Goal: Use online tool/utility: Utilize a website feature to perform a specific function

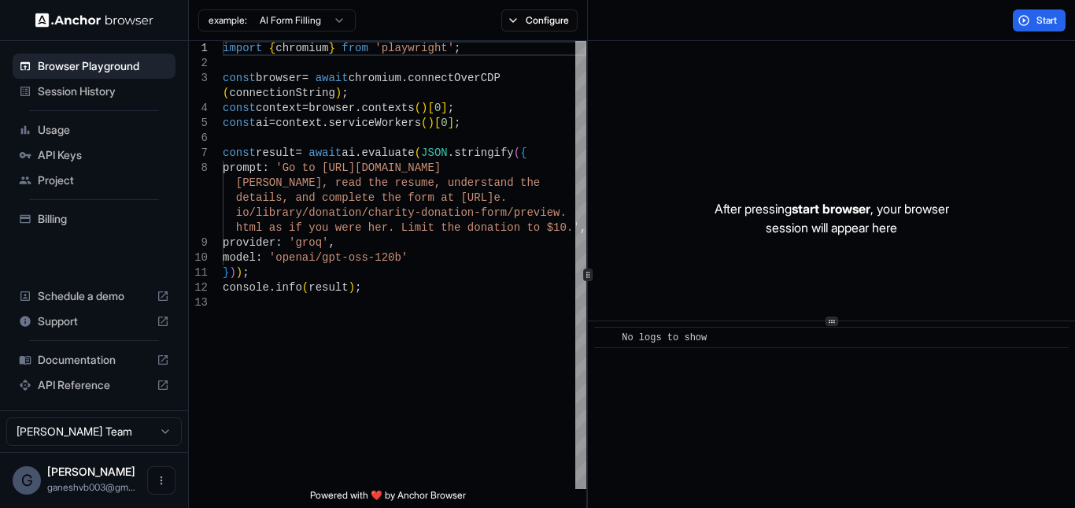
click at [89, 154] on span "API Keys" at bounding box center [103, 155] width 131 height 16
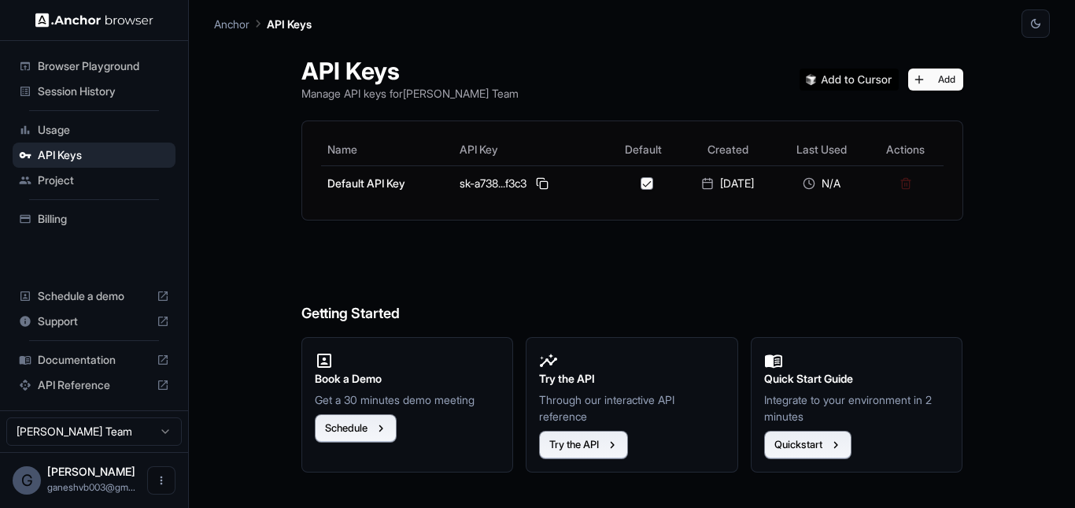
click at [98, 60] on span "Browser Playground" at bounding box center [103, 66] width 131 height 16
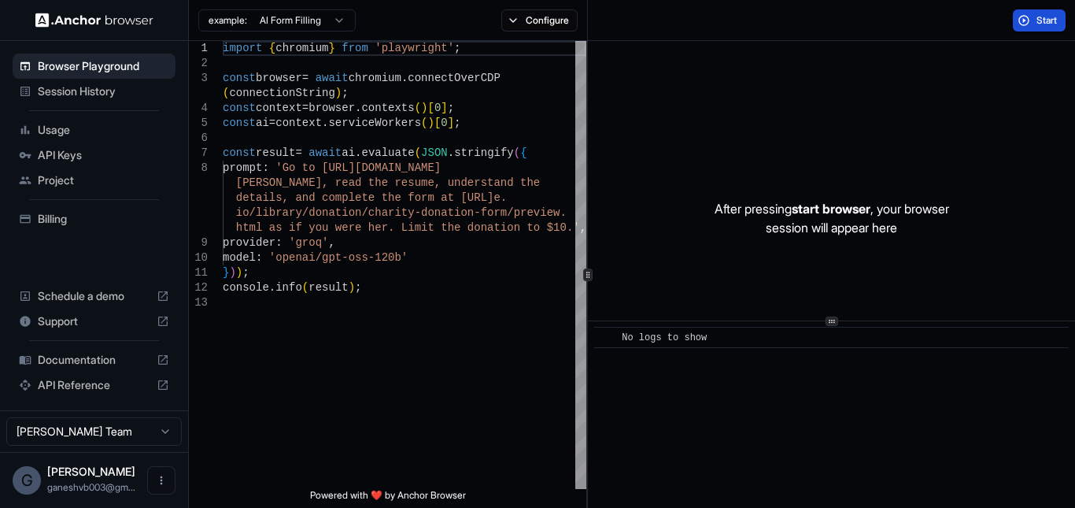
click at [1046, 17] on span "Start" at bounding box center [1048, 20] width 22 height 13
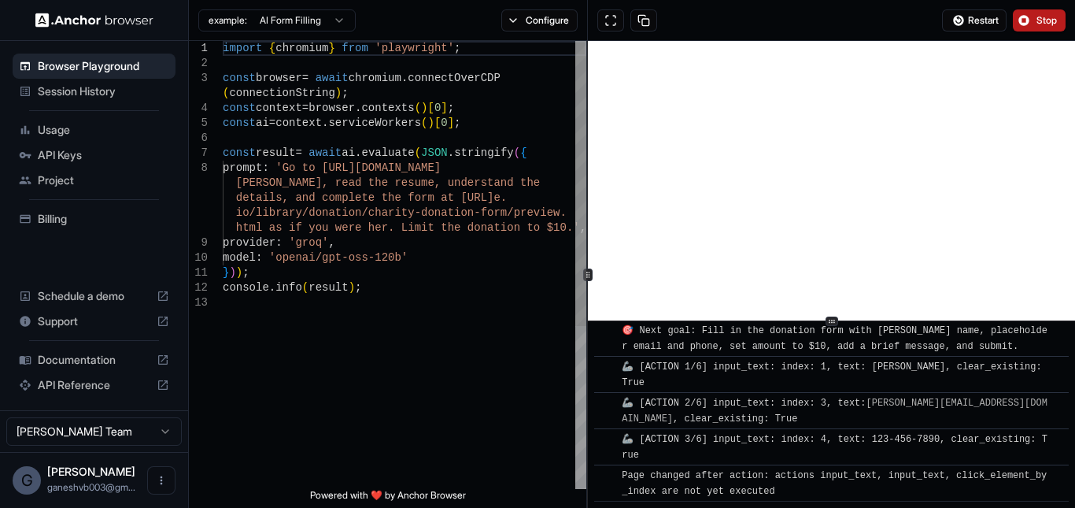
scroll to position [895, 0]
type textarea "**********"
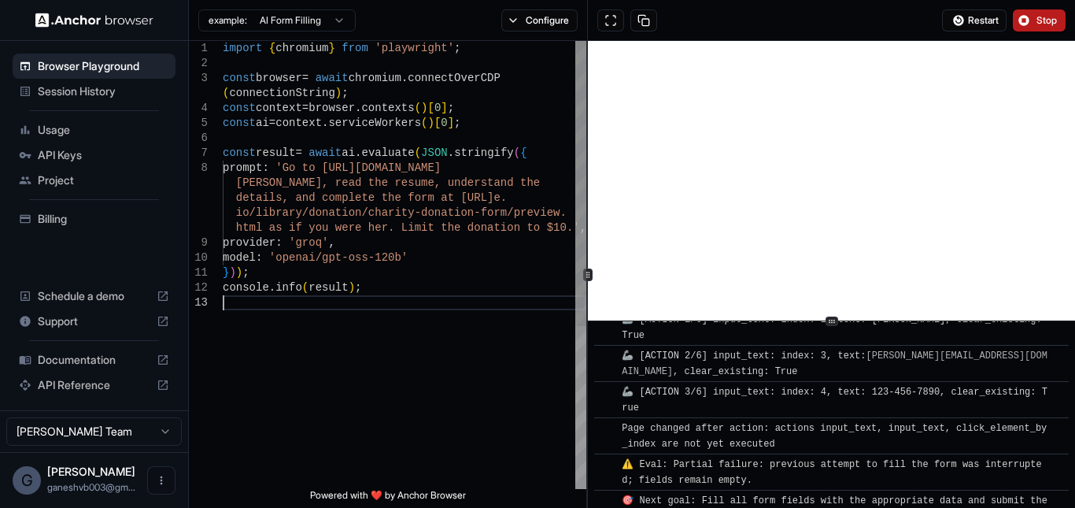
scroll to position [1004, 0]
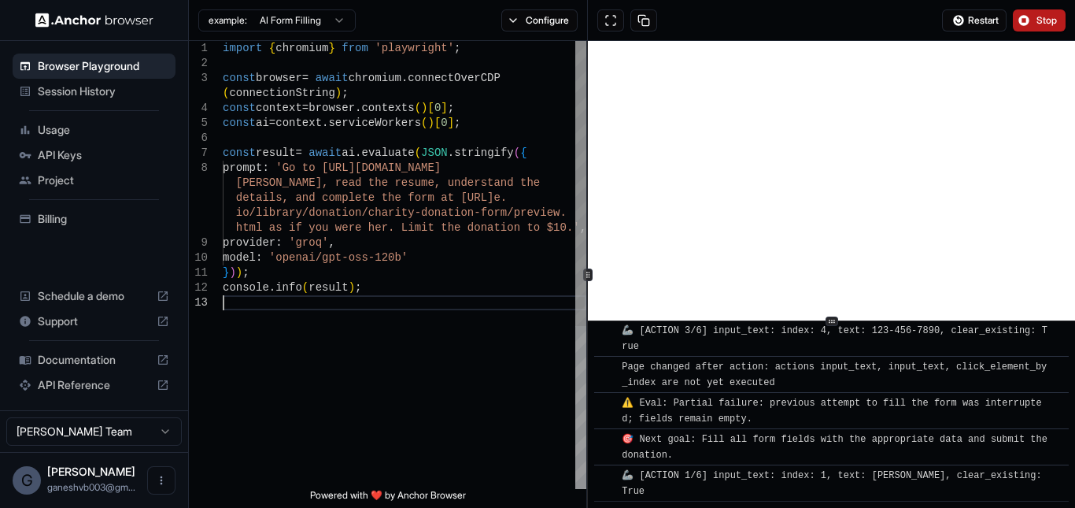
click at [386, 308] on div "import { chromium } from 'playwright' ; const browser = await chromium . connec…" at bounding box center [405, 392] width 364 height 702
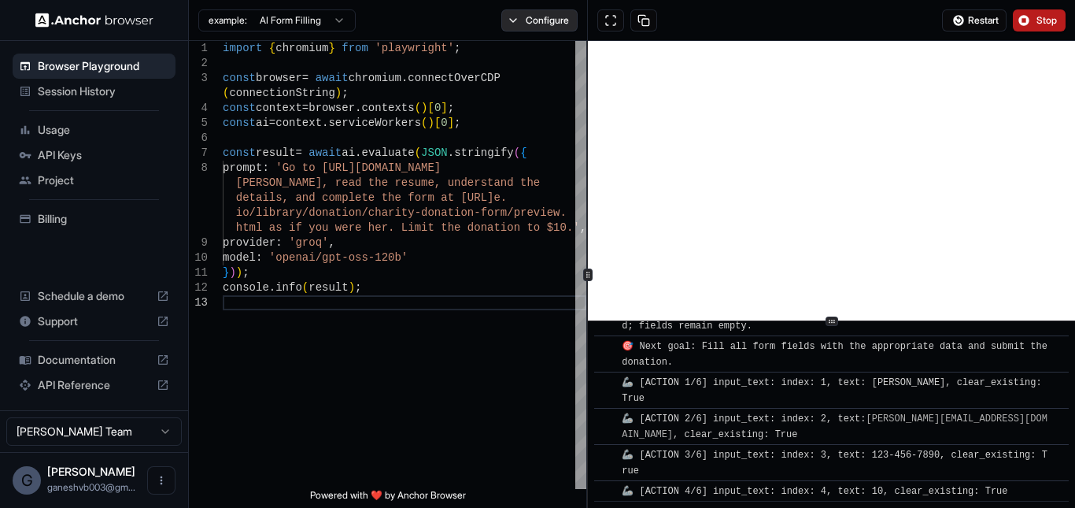
scroll to position [1097, 0]
click at [561, 20] on button "Configure" at bounding box center [539, 20] width 76 height 22
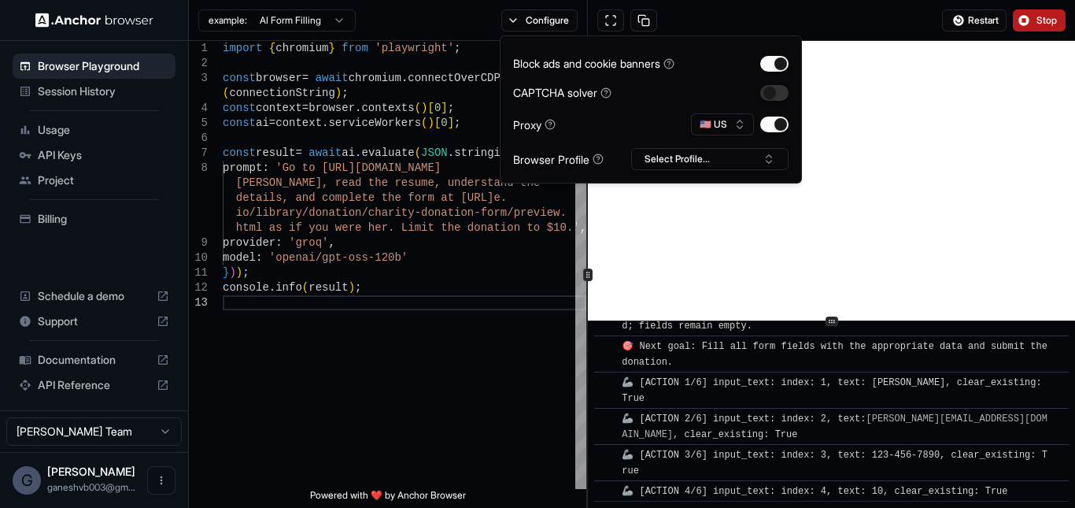
scroll to position [1133, 0]
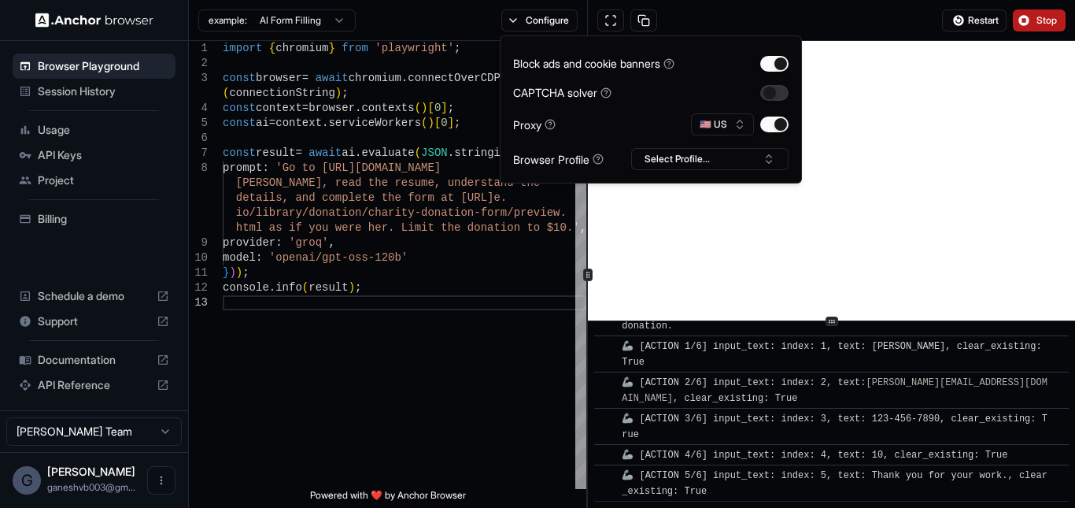
click at [767, 94] on button "button" at bounding box center [774, 93] width 28 height 16
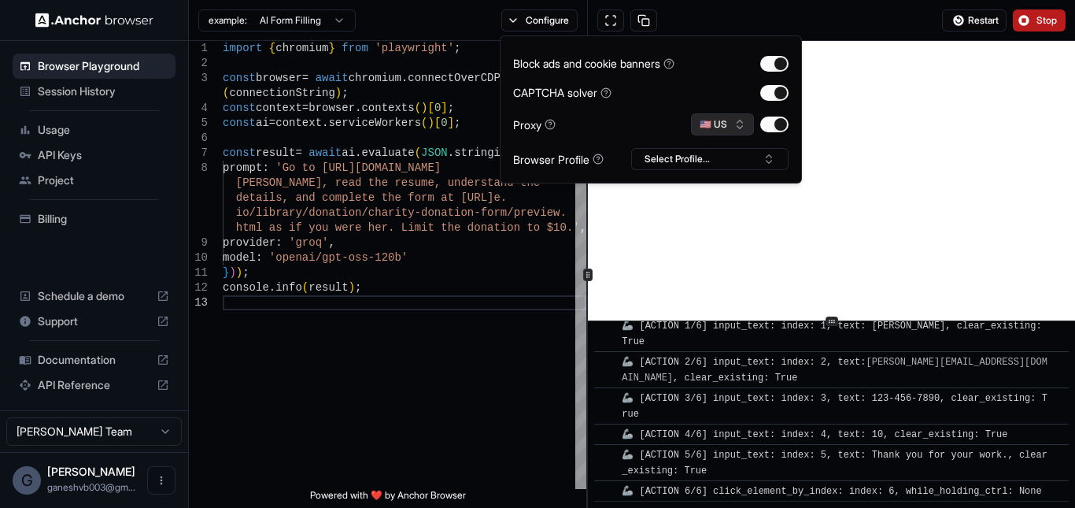
scroll to position [1174, 0]
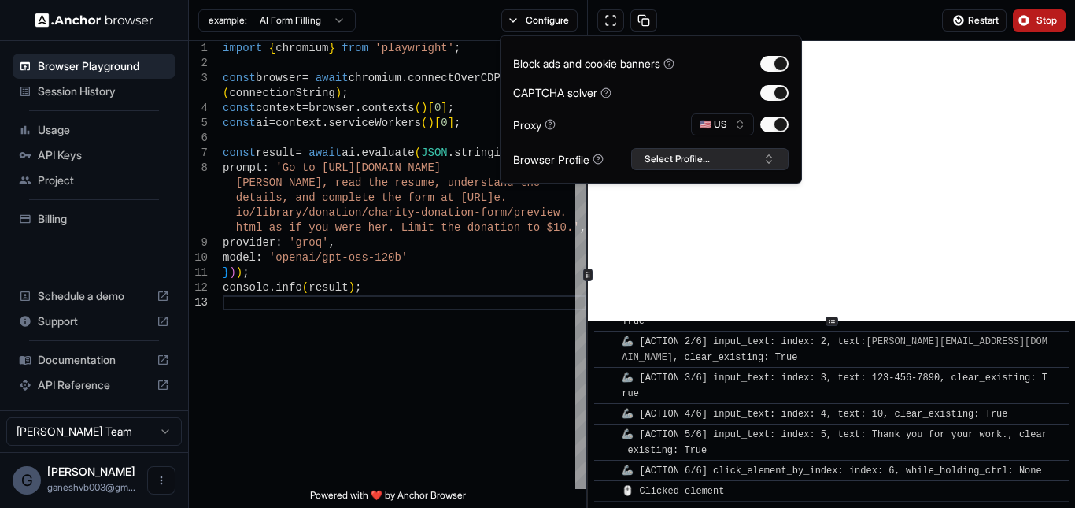
click at [658, 155] on button "Select Profile..." at bounding box center [709, 159] width 157 height 22
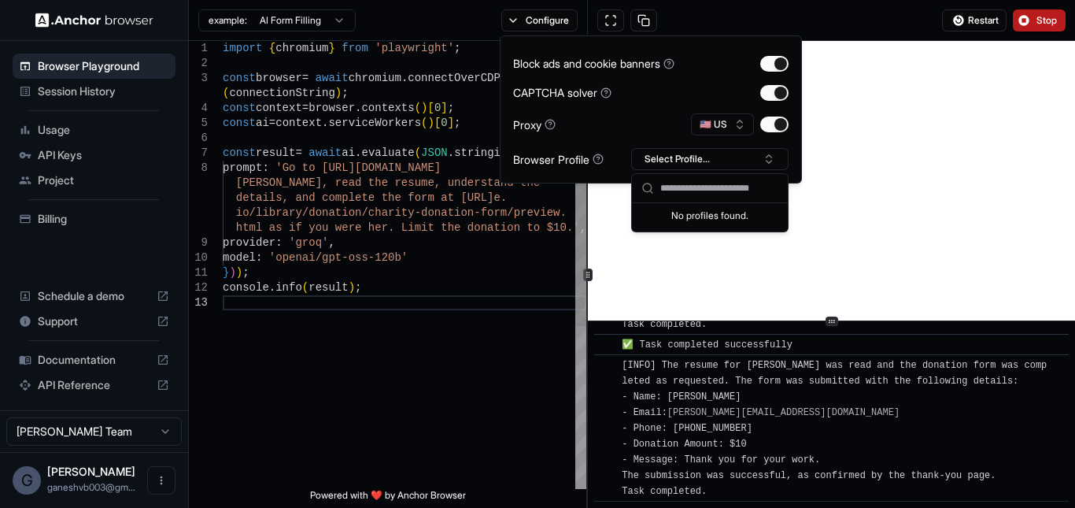
scroll to position [1616, 0]
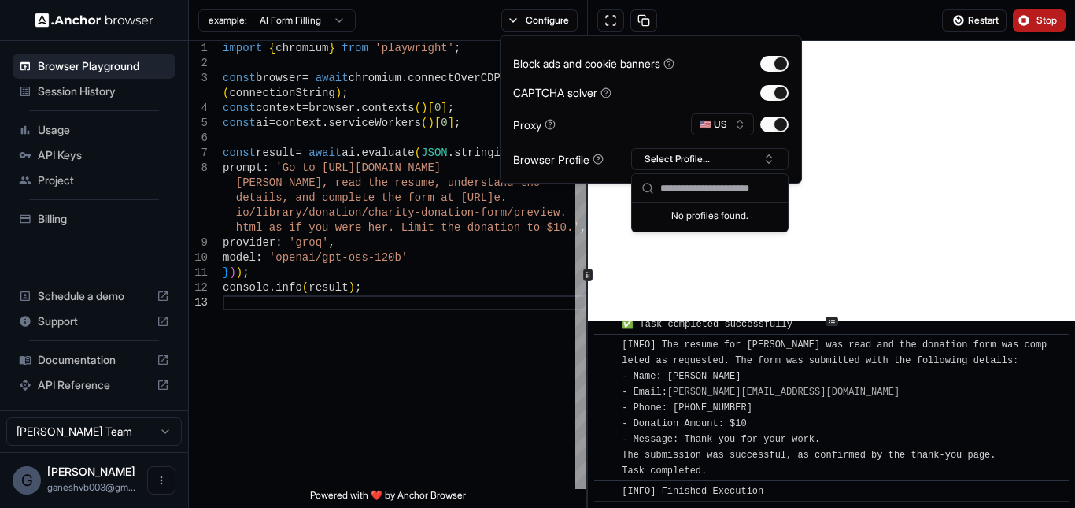
type input "*"
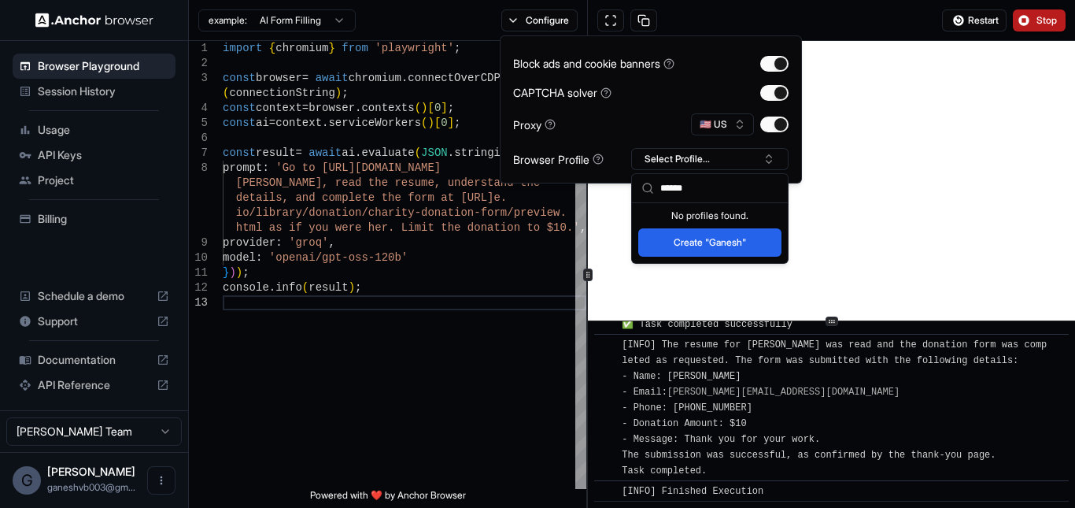
type input "******"
click at [690, 251] on button "Create "Ganesh"" at bounding box center [709, 242] width 143 height 28
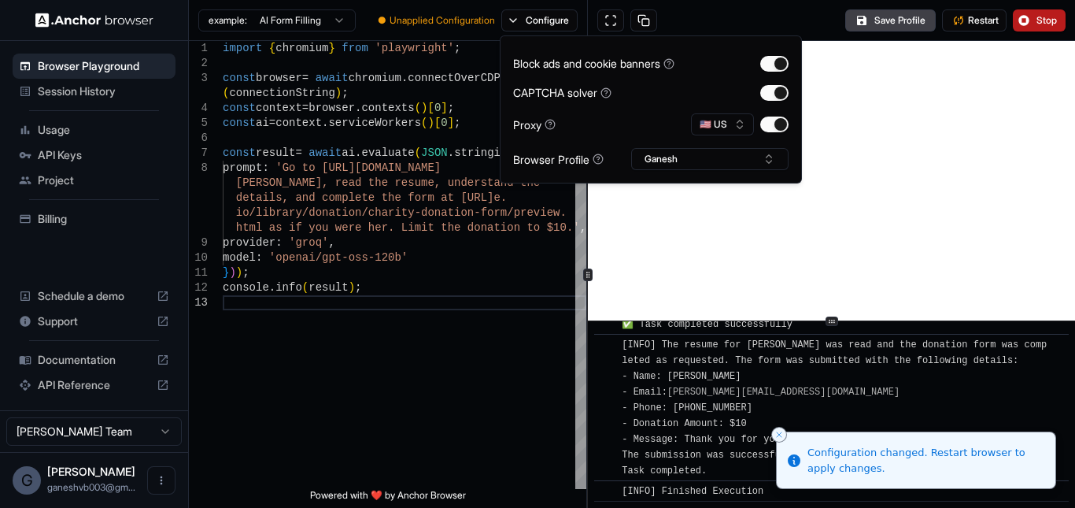
click at [528, 494] on div "Powered with ❤️ by Anchor Browser" at bounding box center [388, 498] width 398 height 19
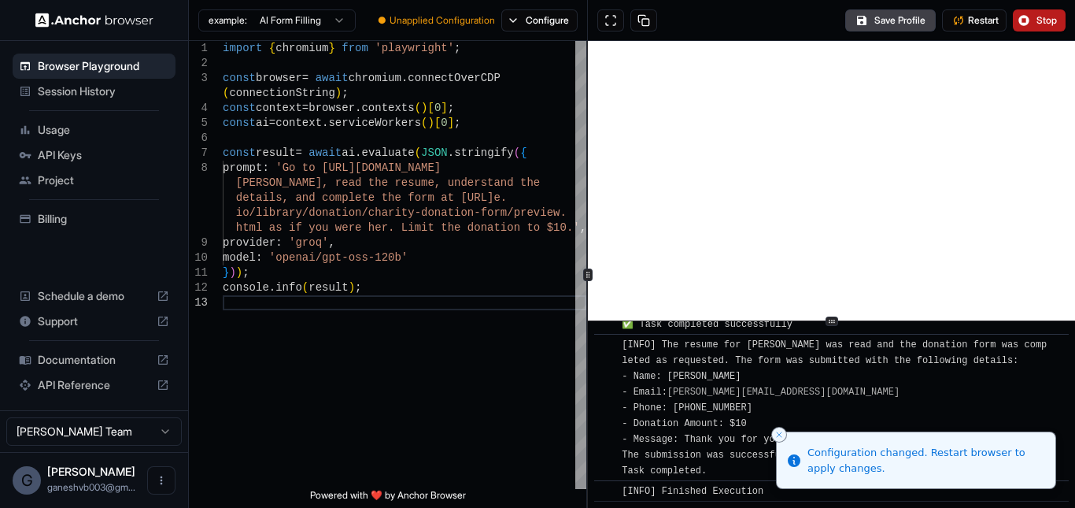
click at [667, 434] on span "[INFO] The resume for [PERSON_NAME] was read and the donation form was complete…" at bounding box center [834, 407] width 425 height 137
click at [379, 277] on div "import { chromium } from 'playwright' ; const browser = await chromium . connec…" at bounding box center [405, 392] width 364 height 702
click at [426, 227] on div "import { chromium } from 'playwright' ; const browser = await chromium . connec…" at bounding box center [405, 392] width 364 height 702
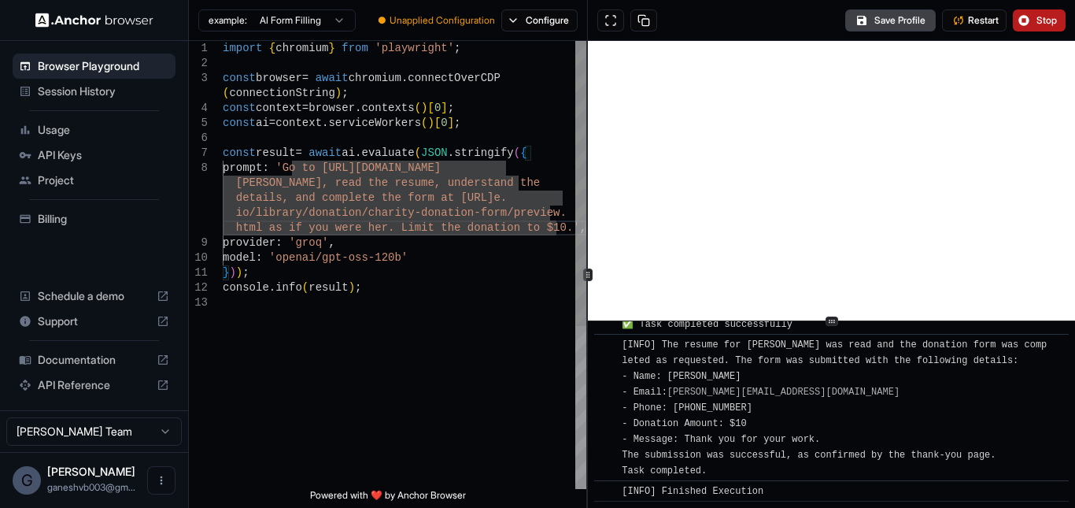
scroll to position [31, 0]
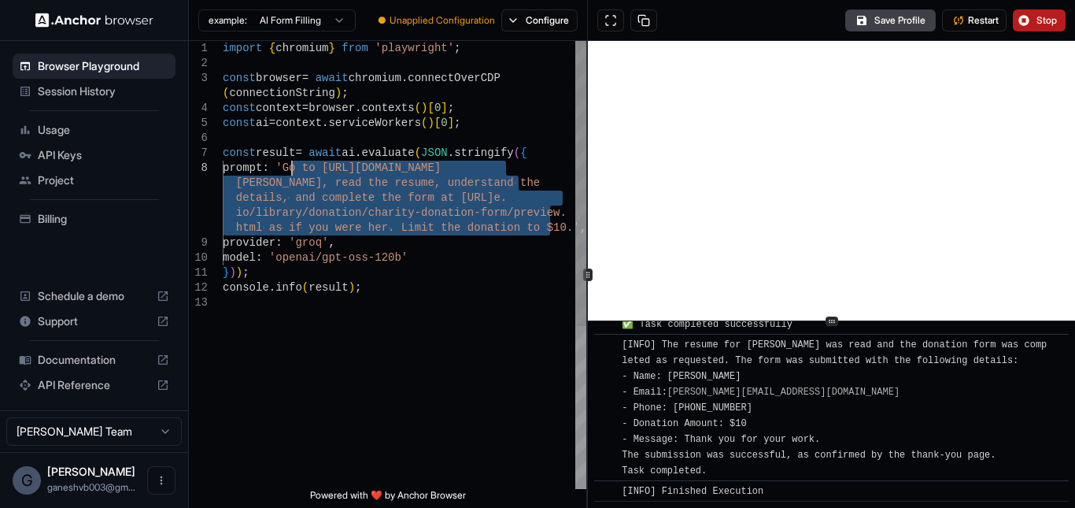
drag, startPoint x: 553, startPoint y: 233, endPoint x: 292, endPoint y: 170, distance: 268.1
click at [292, 170] on div "import { chromium } from 'playwright' ; const browser = await chromium . connec…" at bounding box center [405, 392] width 364 height 702
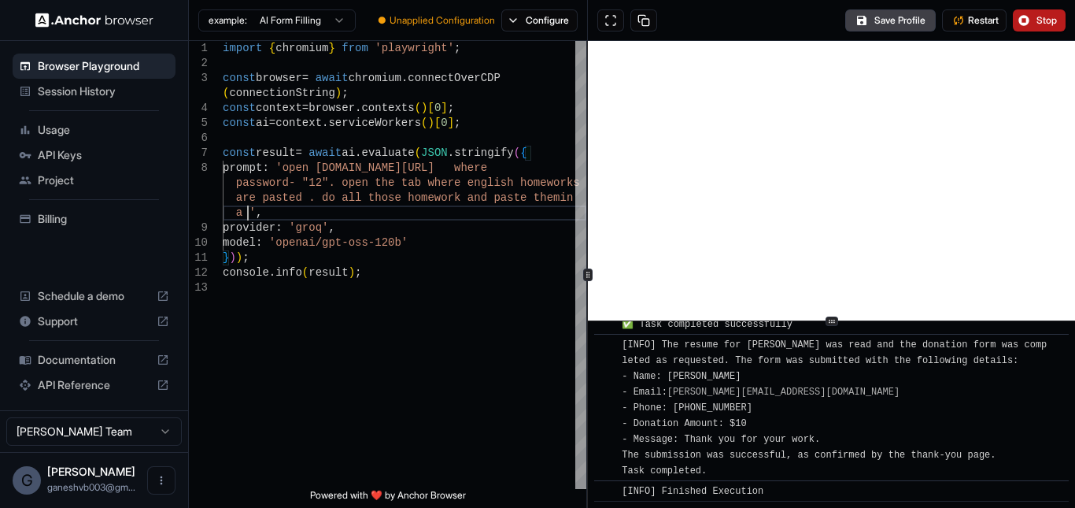
scroll to position [16, 0]
click at [1030, 24] on button "Stop" at bounding box center [1039, 20] width 53 height 22
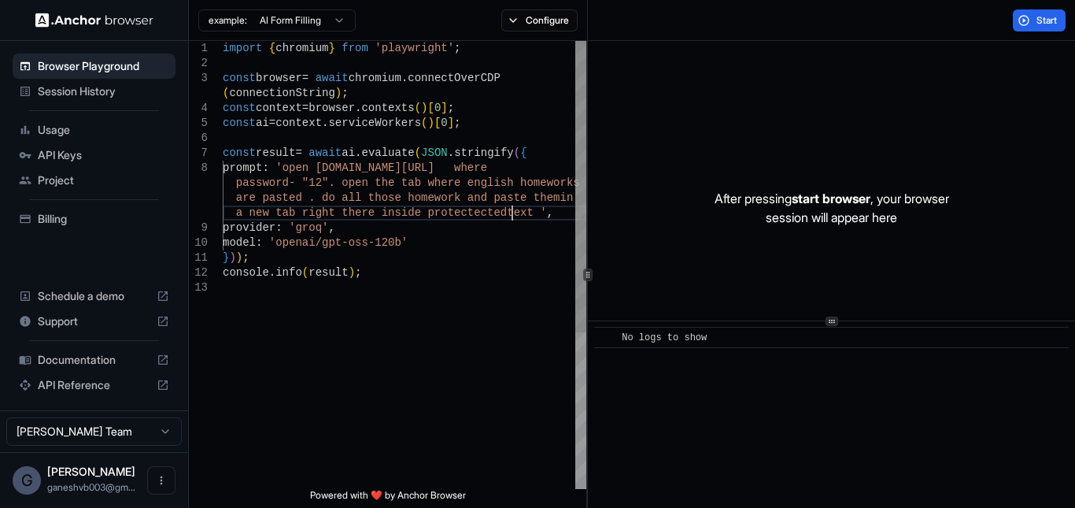
click at [513, 214] on div "import { chromium } from 'playwright' ; const browser = await chromium . connec…" at bounding box center [405, 384] width 364 height 687
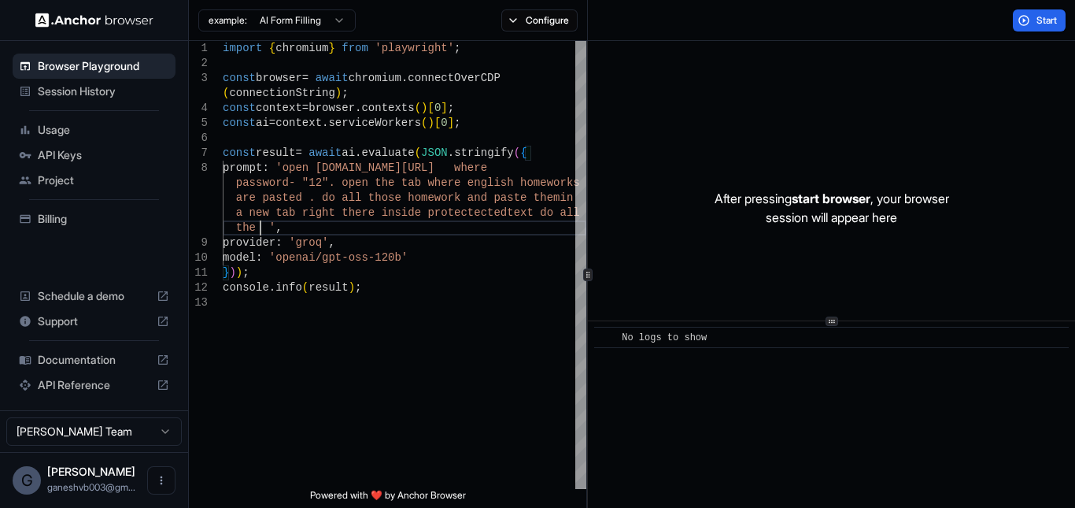
scroll to position [31, 0]
type textarea "**********"
click at [1037, 20] on span "Start" at bounding box center [1048, 20] width 22 height 13
click at [1039, 17] on span "Start" at bounding box center [1048, 20] width 22 height 13
